Goal: Information Seeking & Learning: Learn about a topic

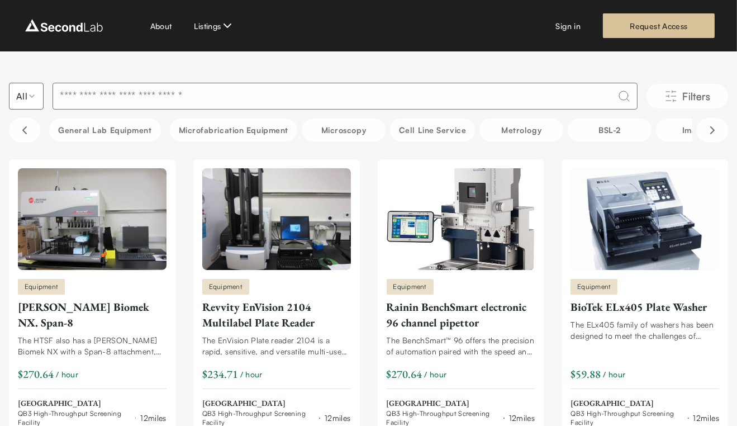
click at [321, 99] on input at bounding box center [345, 96] width 585 height 27
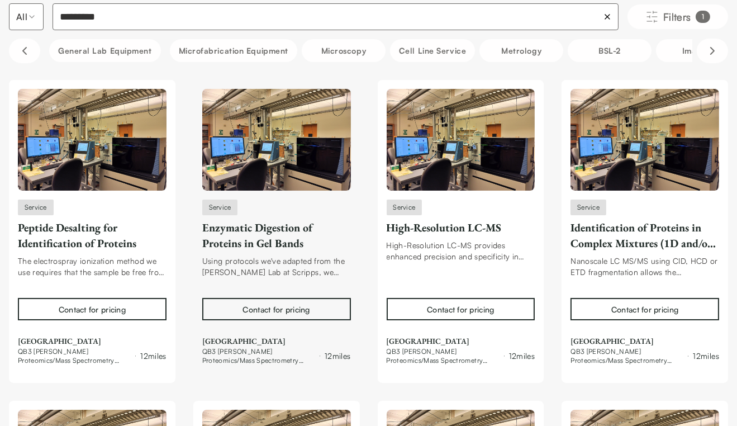
scroll to position [75, 0]
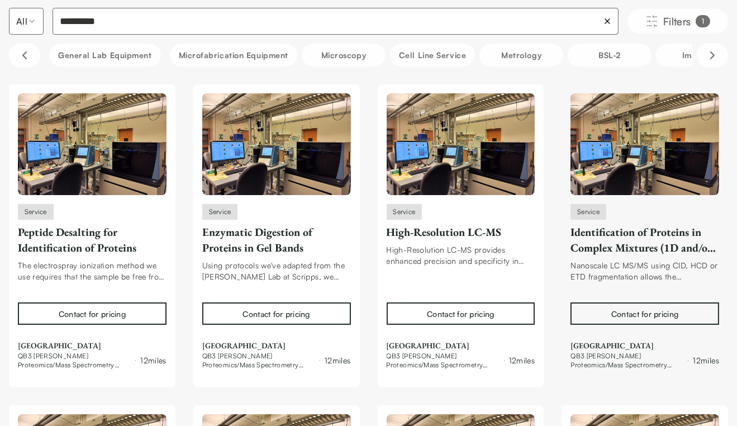
type input "*********"
click at [584, 231] on div "Identification of Proteins in Complex Mixtures (1D and/or 2D MudPIT RP LC-MS/MS)" at bounding box center [644, 239] width 149 height 31
click at [97, 247] on div "Peptide Desalting for Identification of Proteins" at bounding box center [92, 239] width 149 height 31
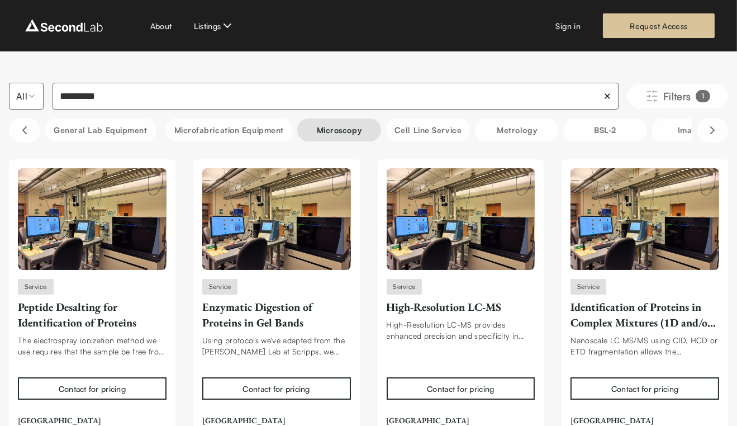
scroll to position [0, 6]
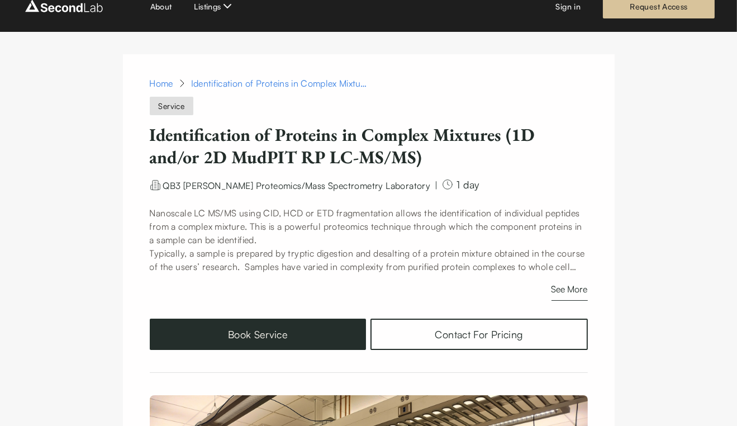
scroll to position [19, 0]
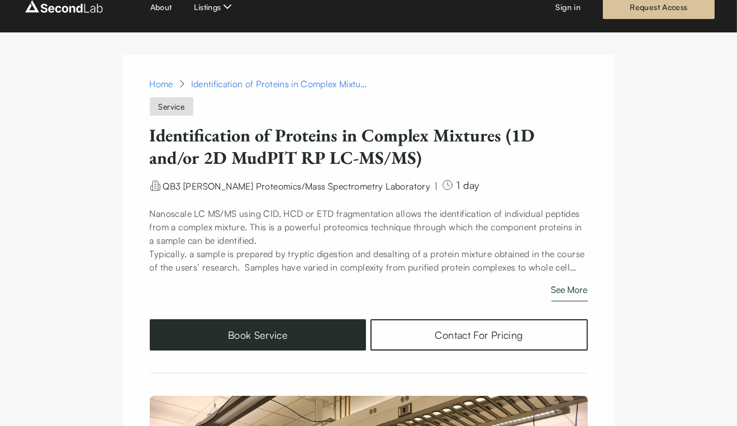
click at [570, 288] on button "See More" at bounding box center [569, 292] width 36 height 18
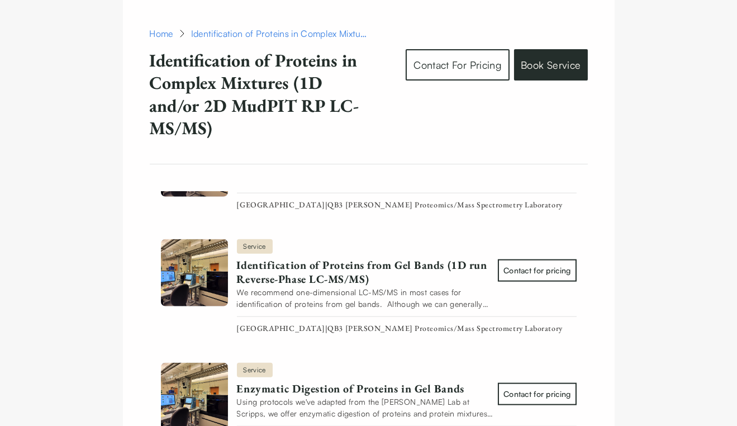
scroll to position [1974, 0]
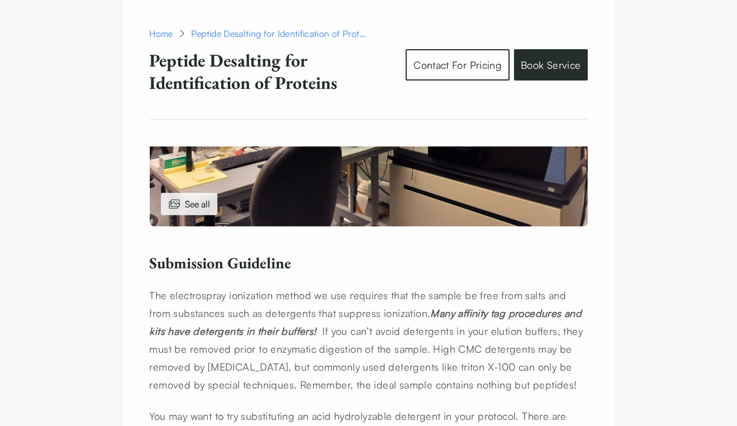
scroll to position [532, 0]
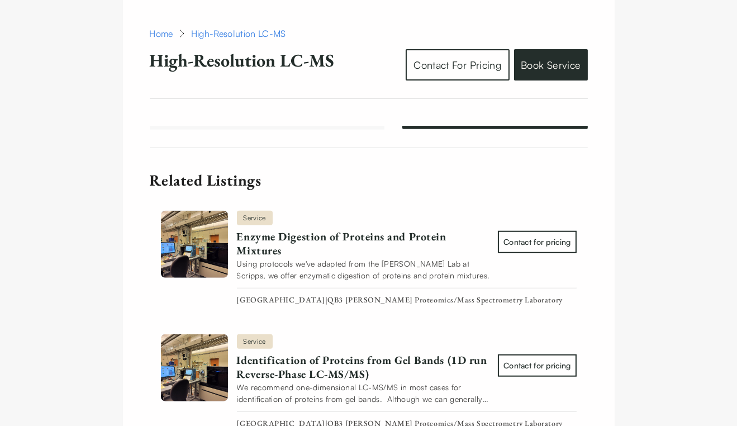
scroll to position [1715, 0]
